Goal: Find specific page/section: Find specific page/section

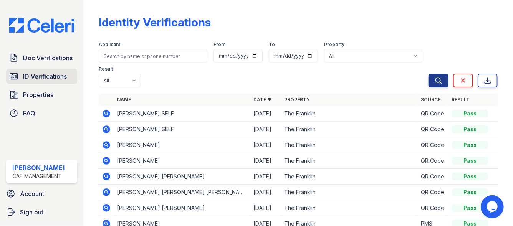
click at [35, 72] on span "ID Verifications" at bounding box center [45, 76] width 44 height 9
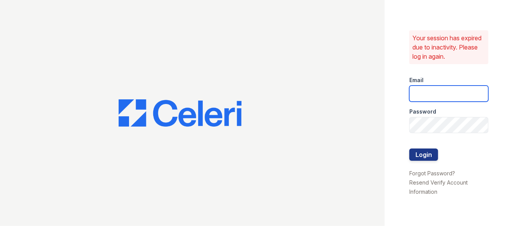
type input "[EMAIL_ADDRESS][DOMAIN_NAME]"
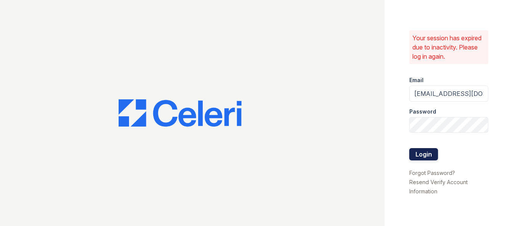
click at [422, 153] on button "Login" at bounding box center [424, 154] width 29 height 12
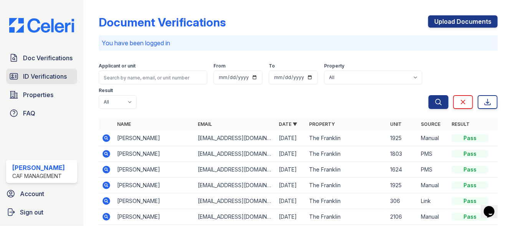
click at [38, 77] on span "ID Verifications" at bounding box center [45, 76] width 44 height 9
